Goal: Task Accomplishment & Management: Manage account settings

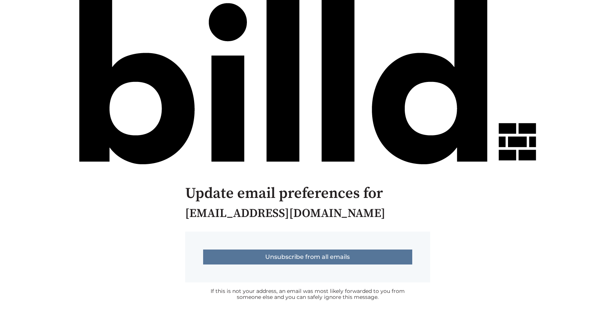
click at [239, 260] on input "Unsubscribe from all emails" at bounding box center [307, 257] width 209 height 15
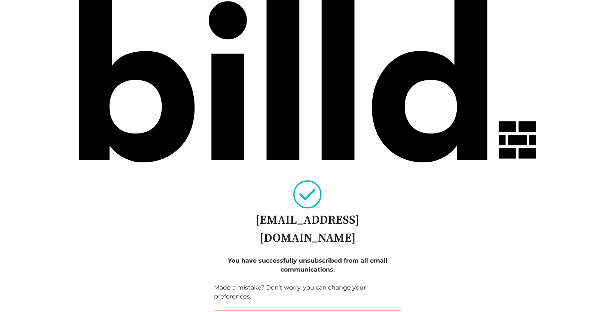
scroll to position [18, 0]
